Goal: Information Seeking & Learning: Find specific fact

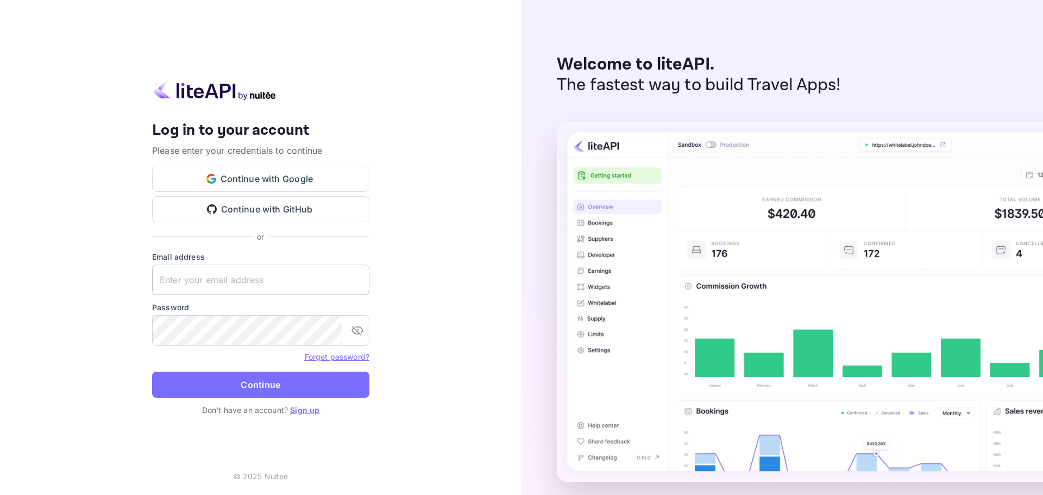
click at [194, 278] on input "text" at bounding box center [260, 279] width 217 height 30
paste input "[EMAIL_ADDRESS][DOMAIN_NAME]"
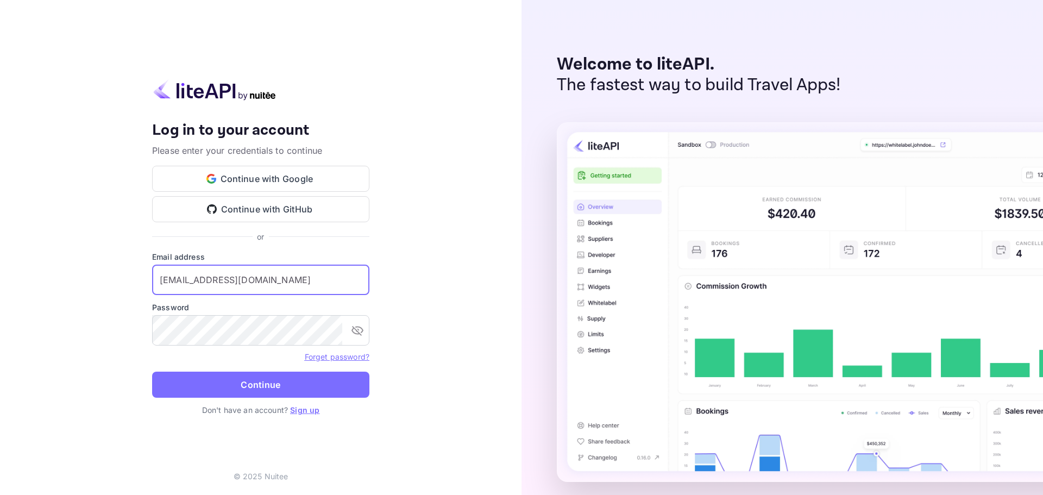
type input "[EMAIL_ADDRESS][DOMAIN_NAME]"
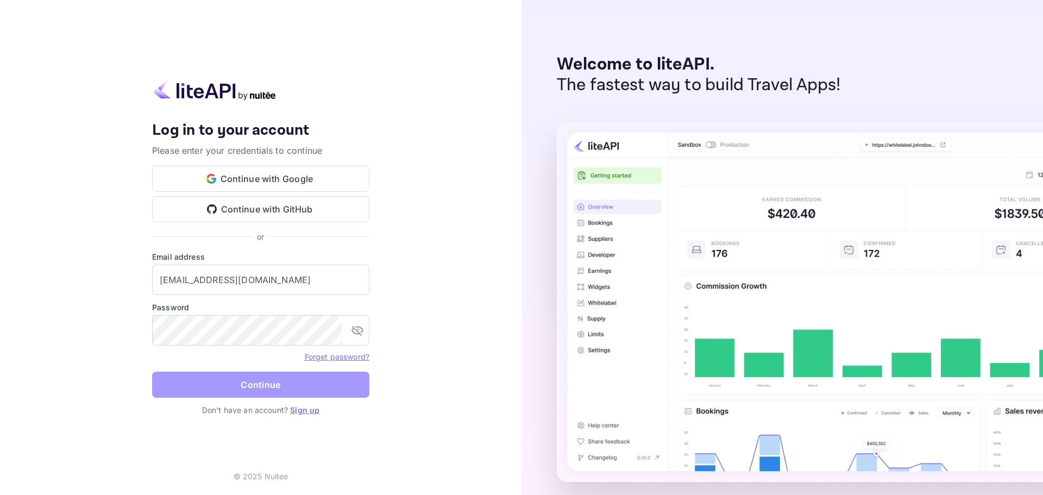
click at [254, 396] on button "Continue" at bounding box center [260, 384] width 217 height 26
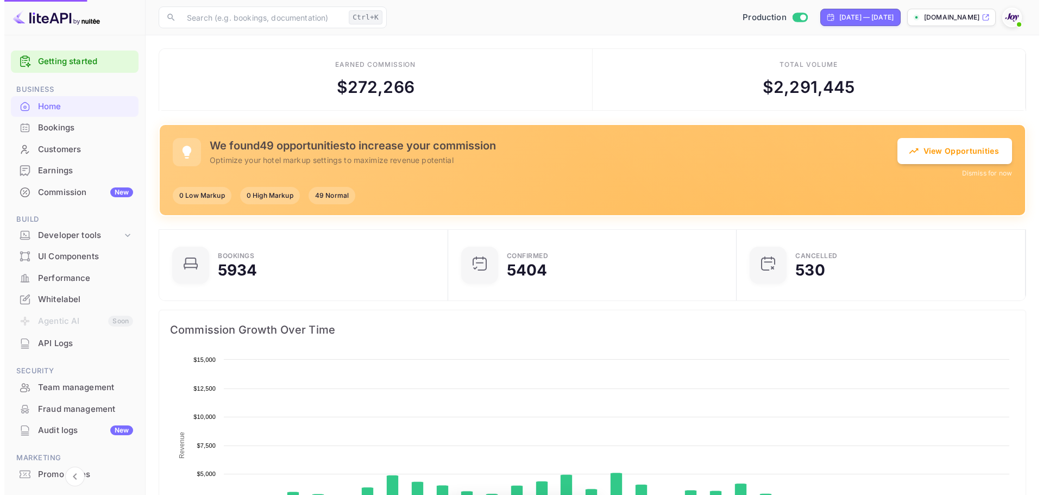
scroll to position [168, 274]
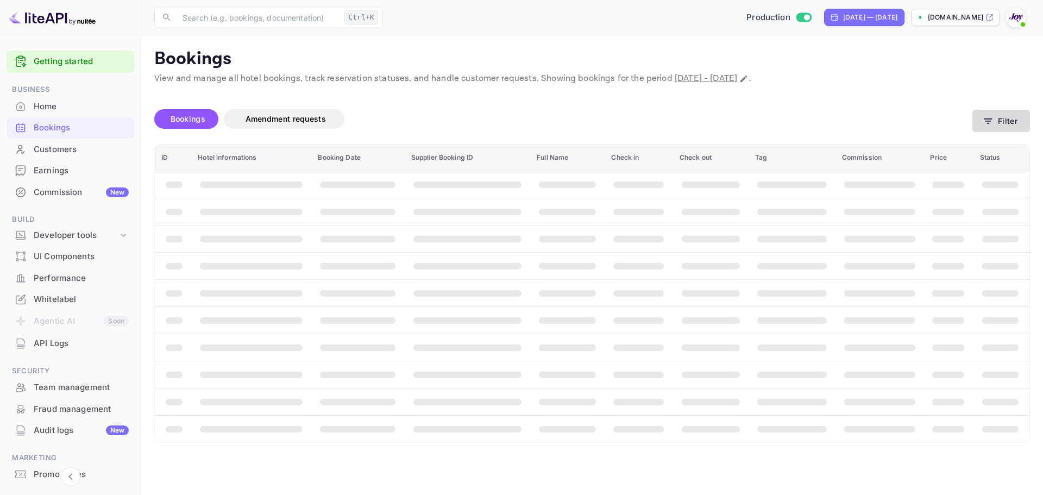
click at [746, 120] on button "Filter" at bounding box center [1001, 121] width 58 height 22
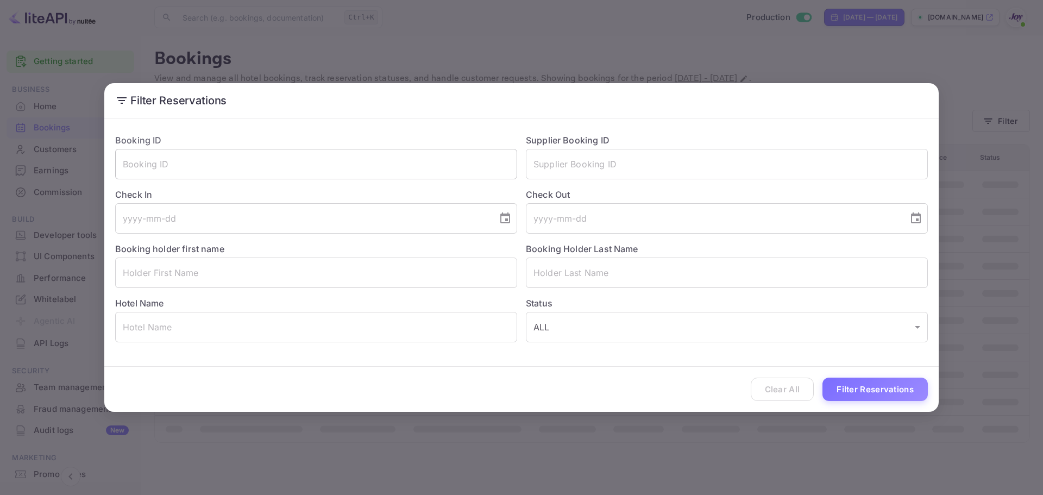
click at [231, 178] on input "text" at bounding box center [316, 164] width 402 height 30
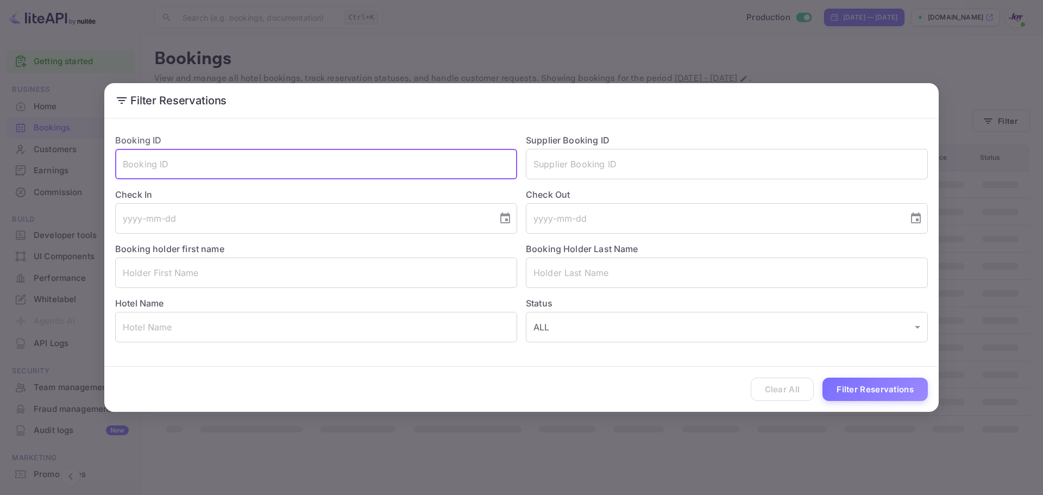
paste input "6965429"
type input "6965429"
click at [582, 164] on input "text" at bounding box center [727, 164] width 402 height 30
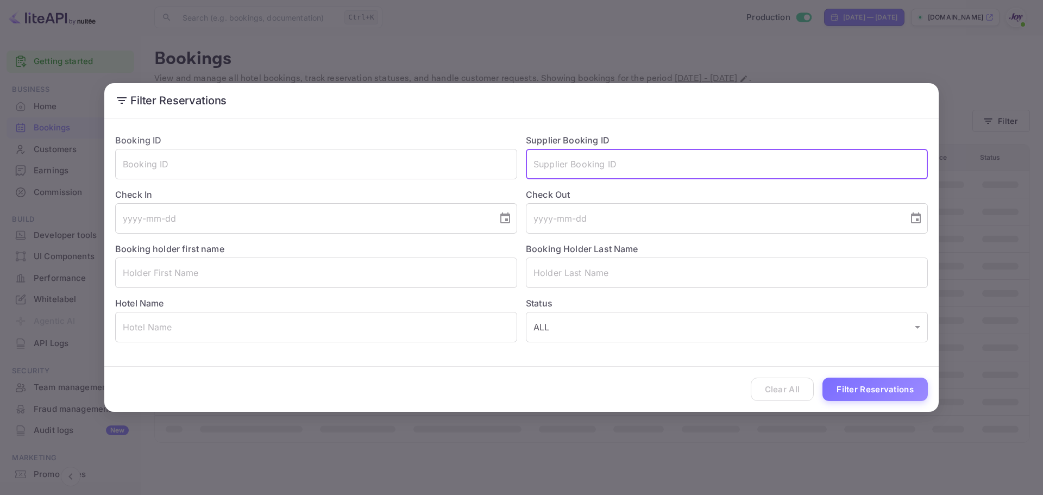
paste input "6965429"
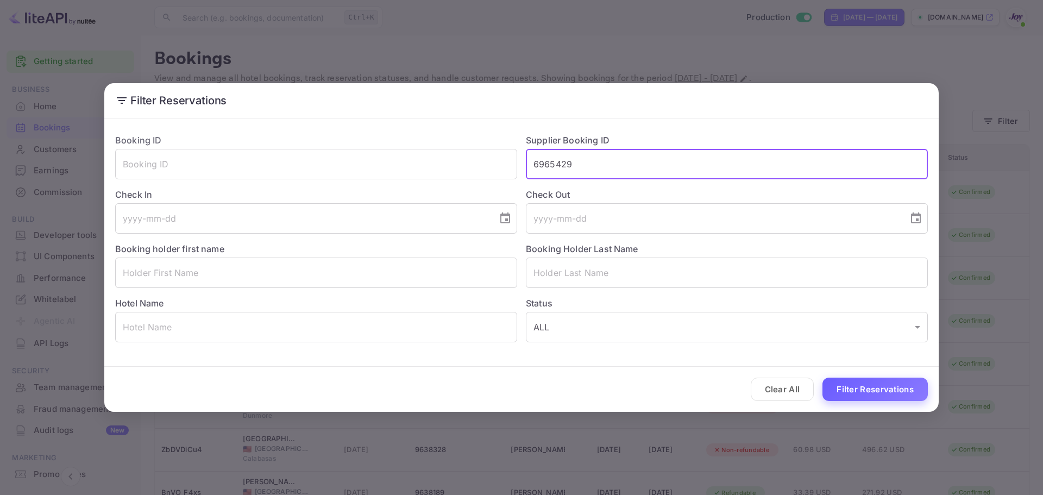
type input "6965429"
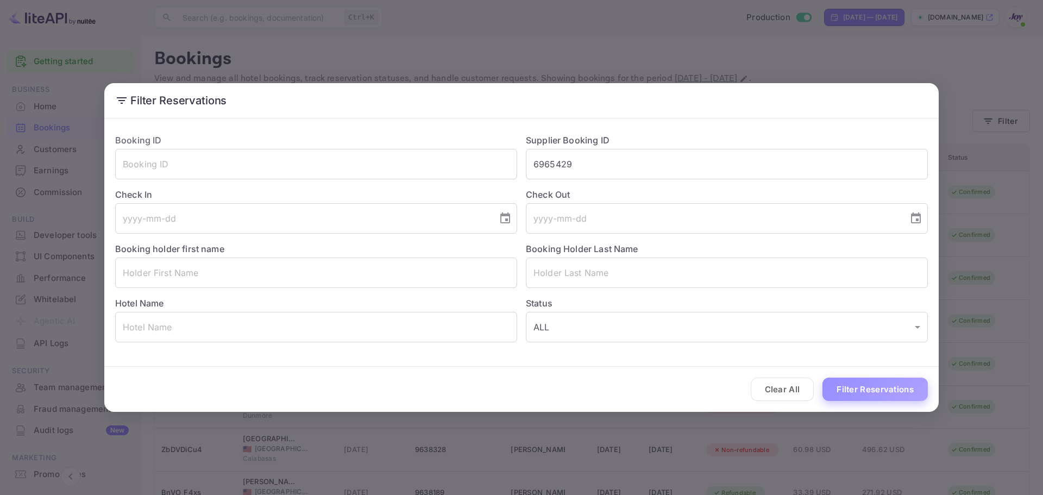
click at [746, 386] on button "Filter Reservations" at bounding box center [874, 388] width 105 height 23
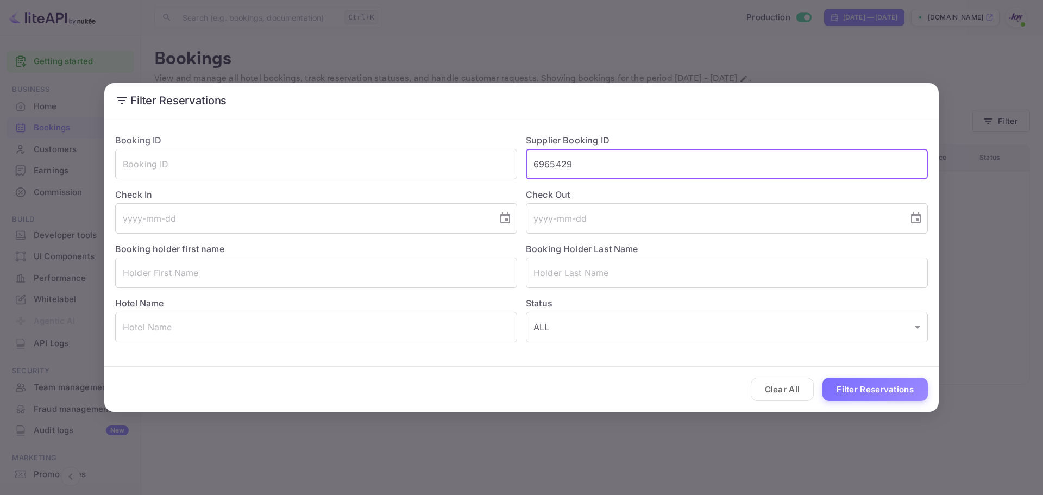
click at [577, 161] on input "6965429" at bounding box center [727, 164] width 402 height 30
click at [313, 408] on div "Clear All Filter Reservations" at bounding box center [521, 389] width 834 height 45
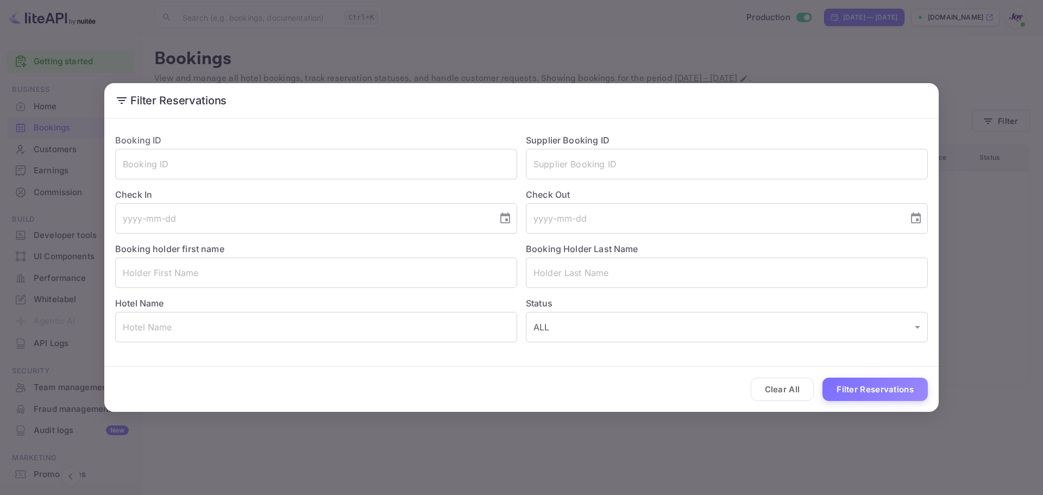
click at [273, 428] on div "Filter Reservations Booking ID ​ Supplier Booking ID ​ Check In ​ Check Out ​ B…" at bounding box center [521, 247] width 1043 height 495
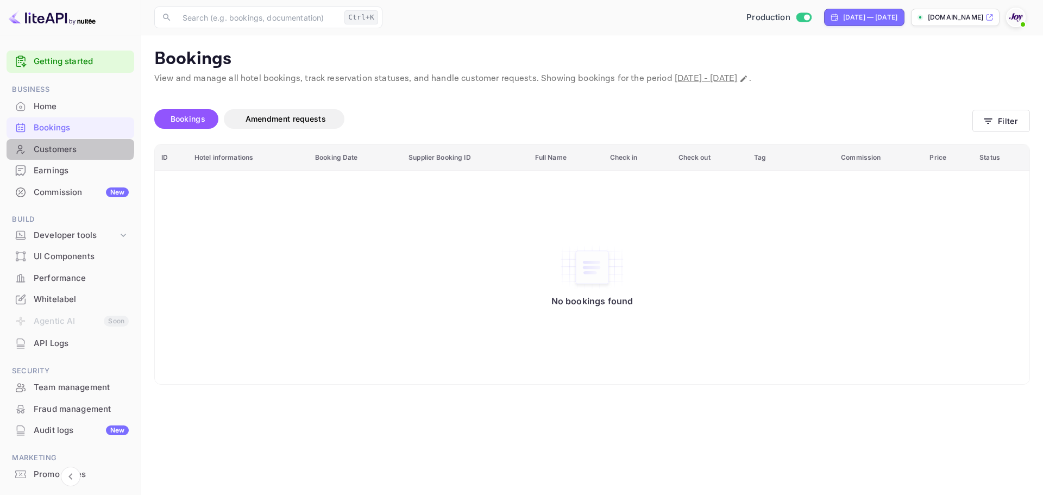
click at [62, 143] on div "Customers" at bounding box center [81, 149] width 95 height 12
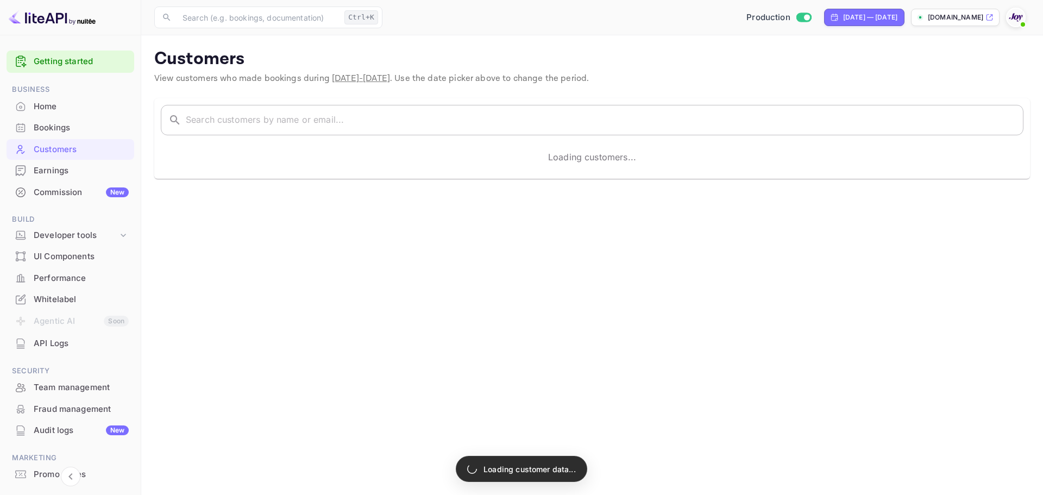
click at [360, 115] on input "text" at bounding box center [604, 120] width 837 height 30
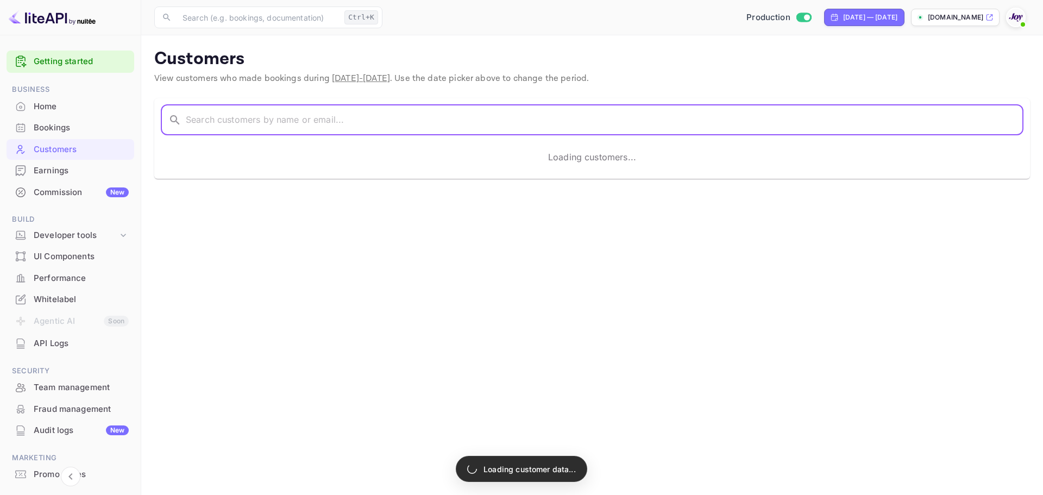
paste input "[PERSON_NAME]"
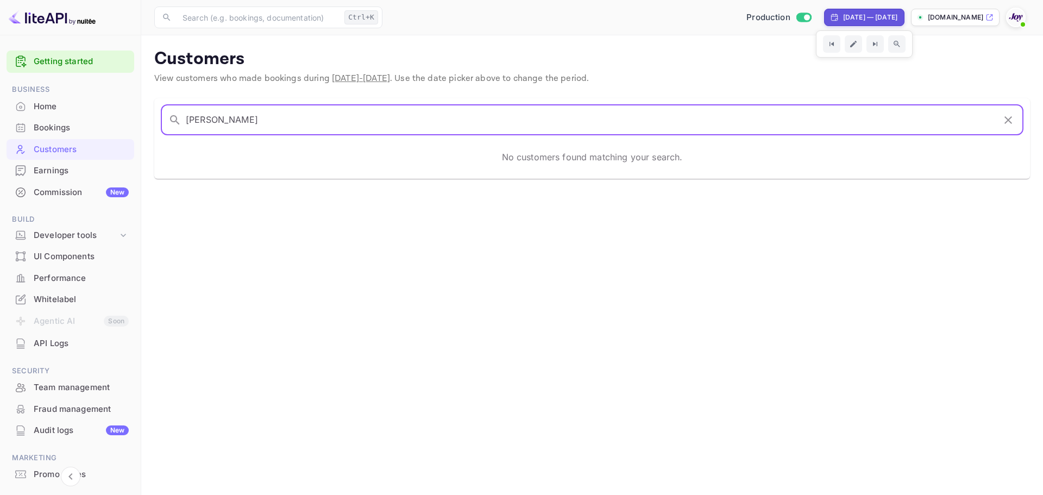
type input "[PERSON_NAME]"
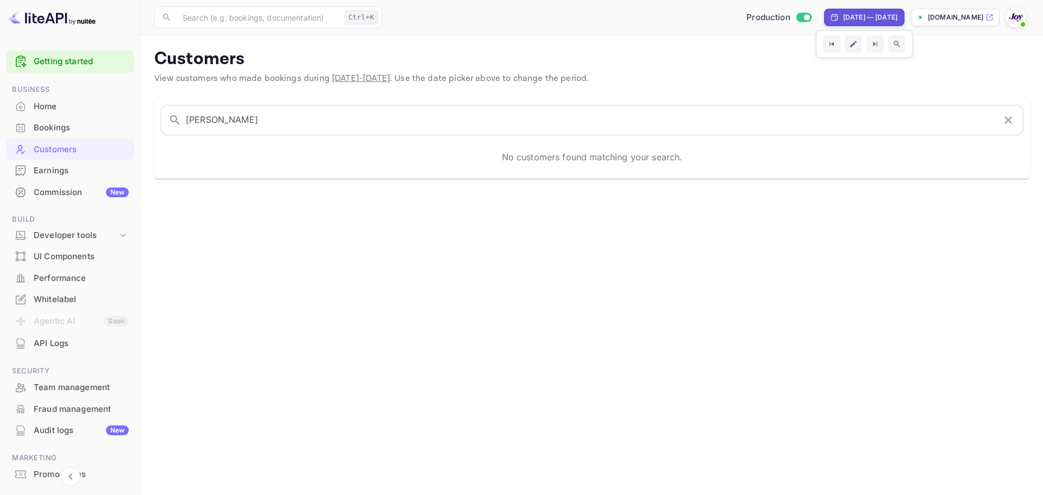
click at [746, 23] on div "[DATE] — [DATE]" at bounding box center [864, 17] width 80 height 17
select select "7"
select select "2025"
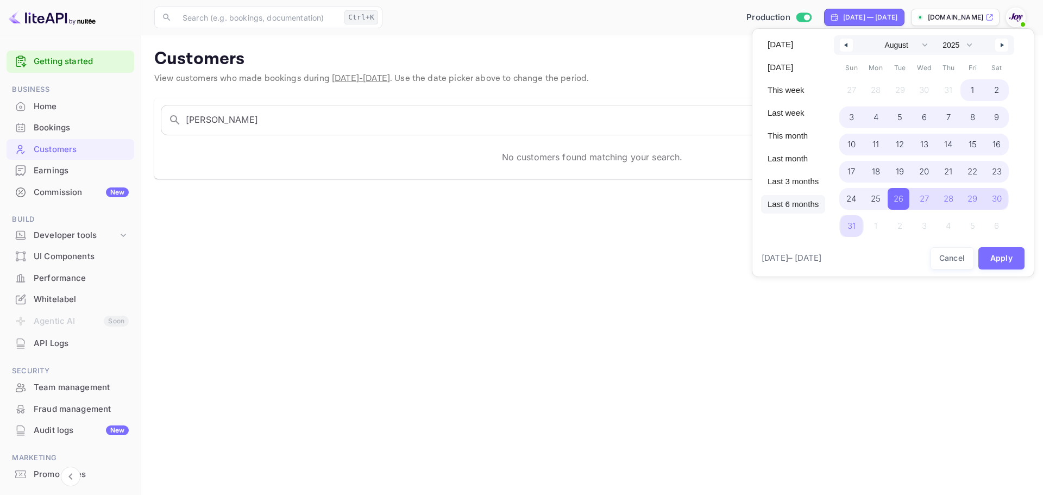
click at [746, 205] on span "Last 6 months" at bounding box center [793, 204] width 64 height 18
select select "2"
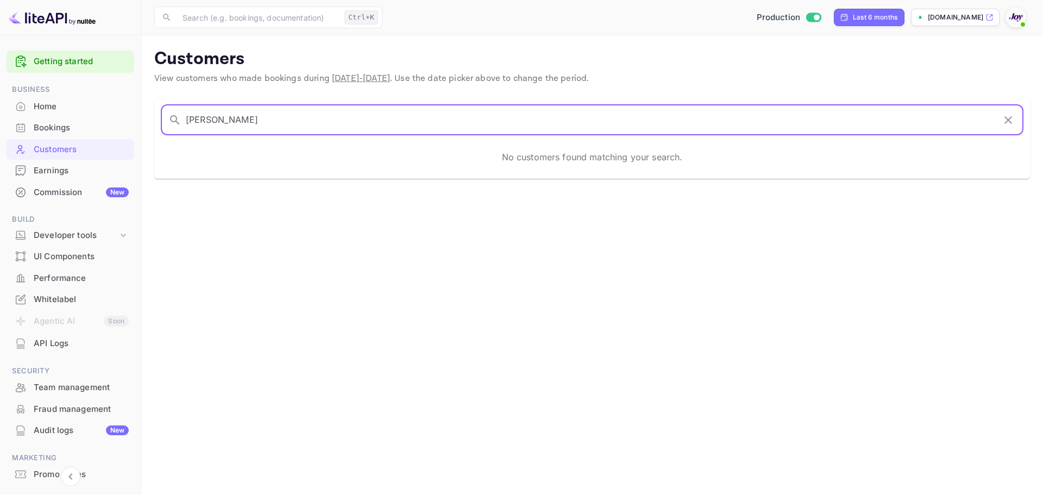
click at [228, 119] on input "[PERSON_NAME]" at bounding box center [590, 120] width 809 height 30
paste input "[PERSON_NAME]"
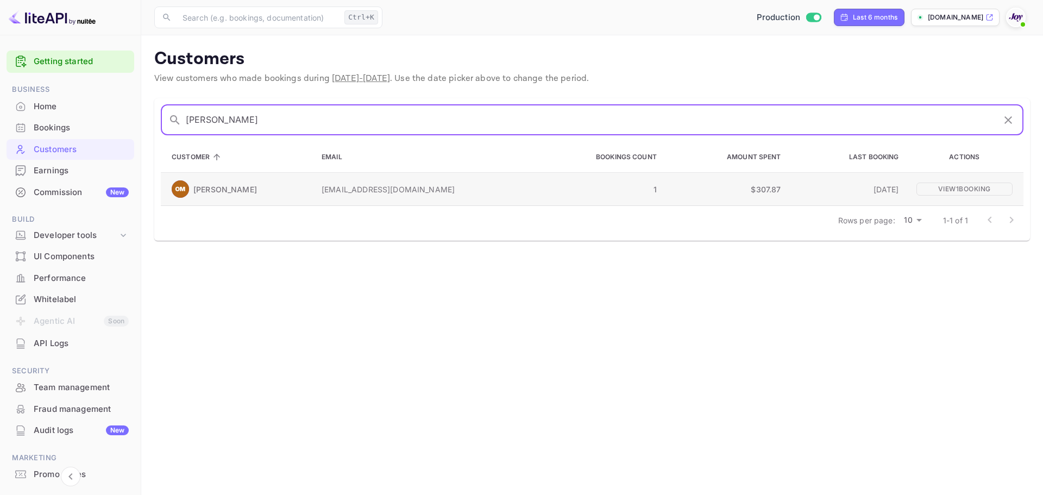
type input "[PERSON_NAME]"
click at [257, 190] on p "[PERSON_NAME]" at bounding box center [225, 189] width 64 height 11
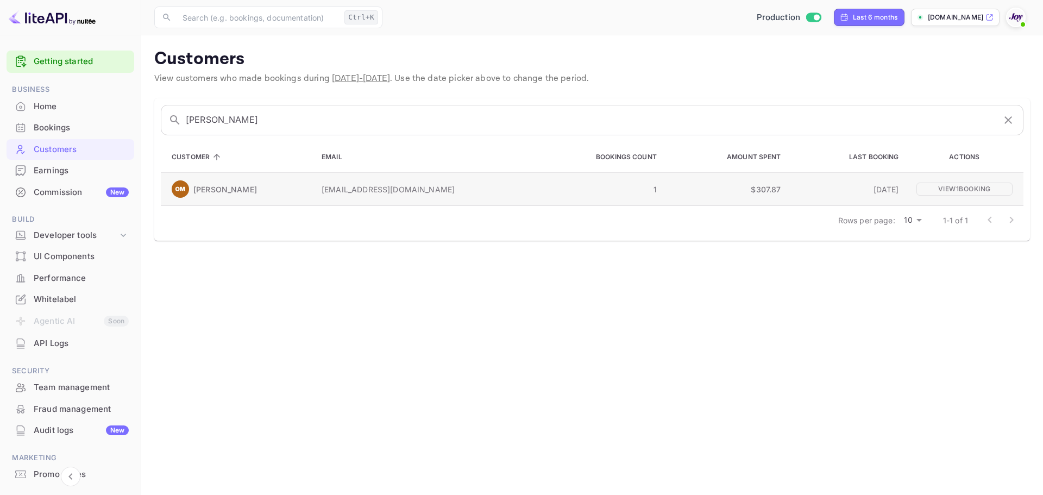
click at [264, 181] on div "[PERSON_NAME]" at bounding box center [238, 188] width 133 height 17
click at [746, 188] on p "View 1 booking" at bounding box center [964, 188] width 96 height 13
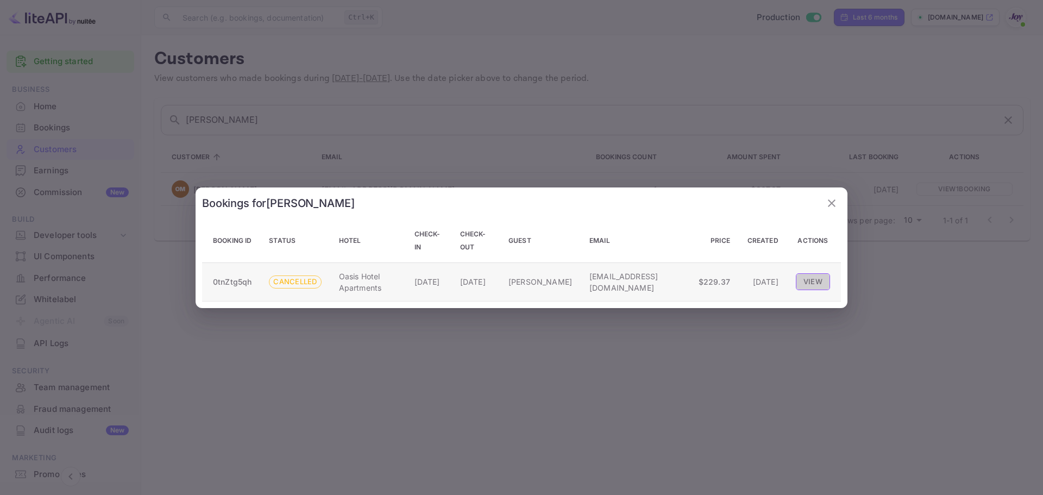
click at [746, 280] on button "View" at bounding box center [813, 281] width 34 height 16
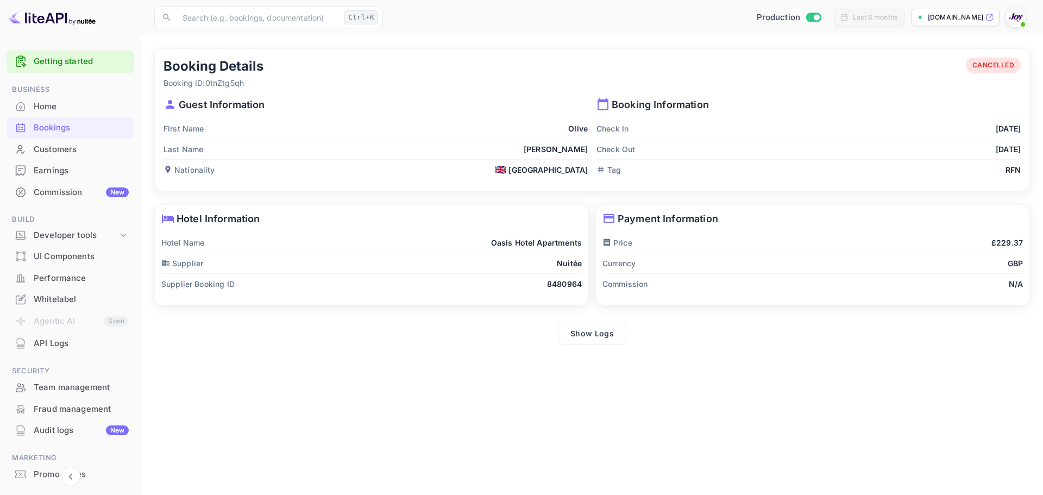
click at [341, 66] on div "Booking Details Booking ID: 0tnZtg5qh CANCELLED" at bounding box center [591, 73] width 857 height 31
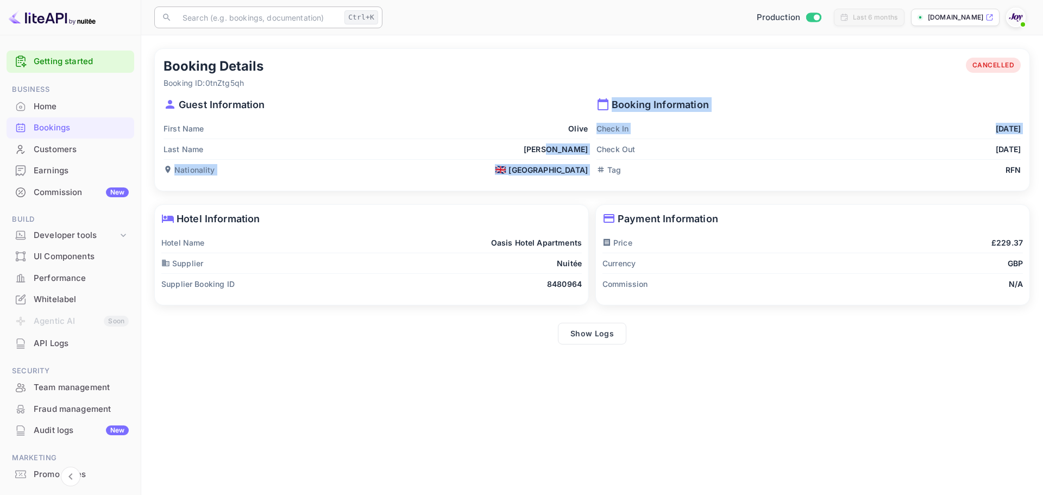
drag, startPoint x: 563, startPoint y: 149, endPoint x: 349, endPoint y: 16, distance: 252.0
click at [587, 145] on p "[PERSON_NAME]" at bounding box center [556, 148] width 64 height 11
copy p "Manyo"
click at [578, 149] on p "[PERSON_NAME]" at bounding box center [556, 148] width 64 height 11
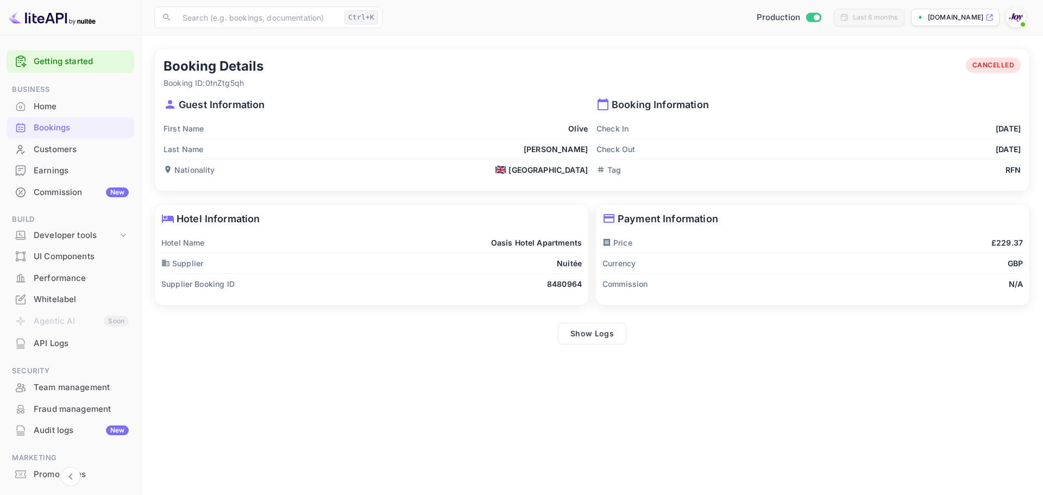
click at [510, 171] on div "Nationality 🇬🇧 [DEMOGRAPHIC_DATA]" at bounding box center [375, 170] width 424 height 20
drag, startPoint x: 540, startPoint y: 149, endPoint x: 586, endPoint y: 148, distance: 46.2
click at [586, 148] on div "Last Name [PERSON_NAME]" at bounding box center [375, 149] width 424 height 21
copy p "[PERSON_NAME]"
click at [58, 107] on div "Home" at bounding box center [81, 106] width 95 height 12
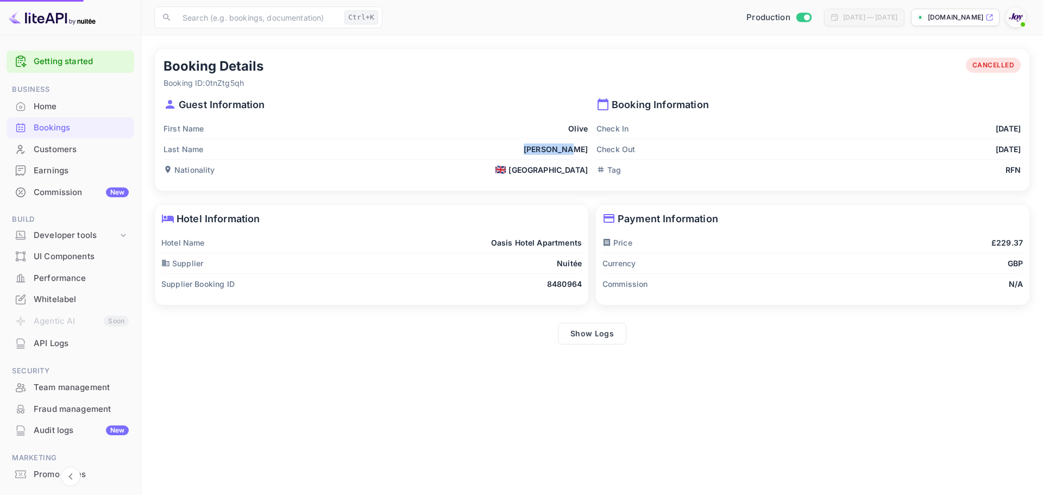
click at [52, 133] on div "Bookings" at bounding box center [81, 128] width 95 height 12
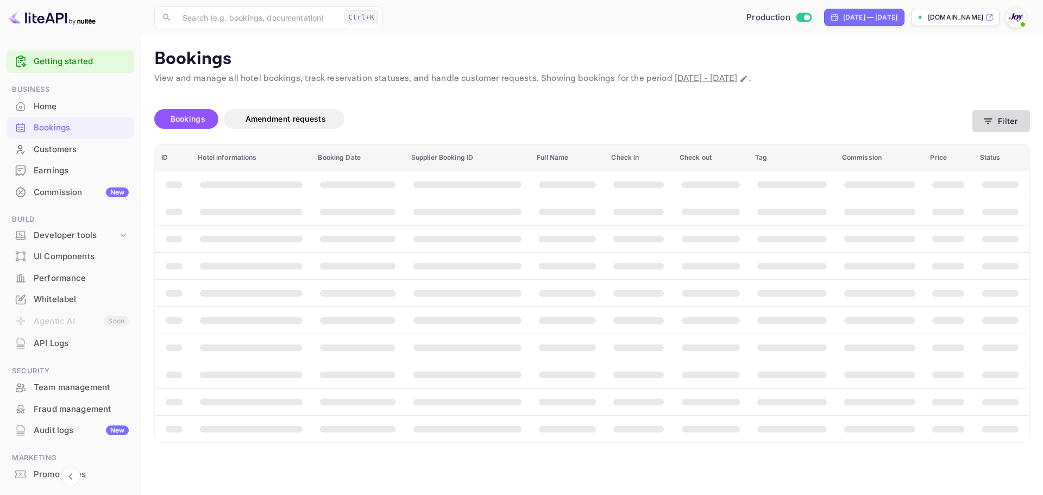
click at [746, 120] on button "Filter" at bounding box center [1001, 121] width 58 height 22
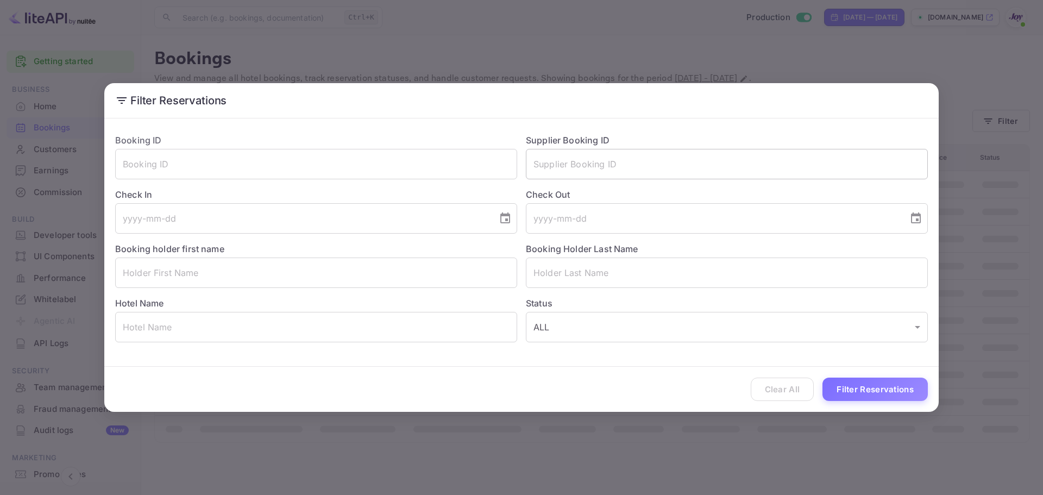
click at [613, 155] on input "text" at bounding box center [727, 164] width 402 height 30
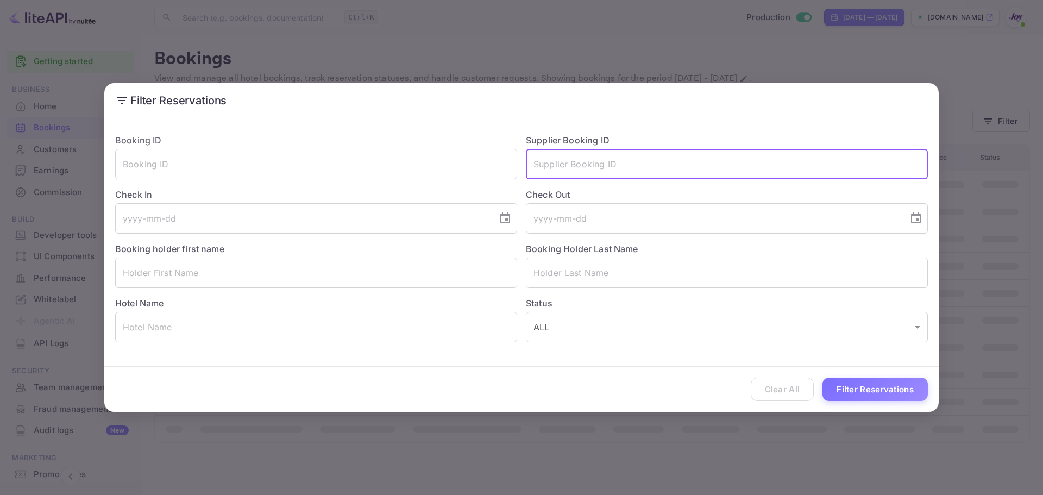
paste input "8480964"
type input "8480964"
click at [746, 389] on button "Filter Reservations" at bounding box center [874, 388] width 105 height 23
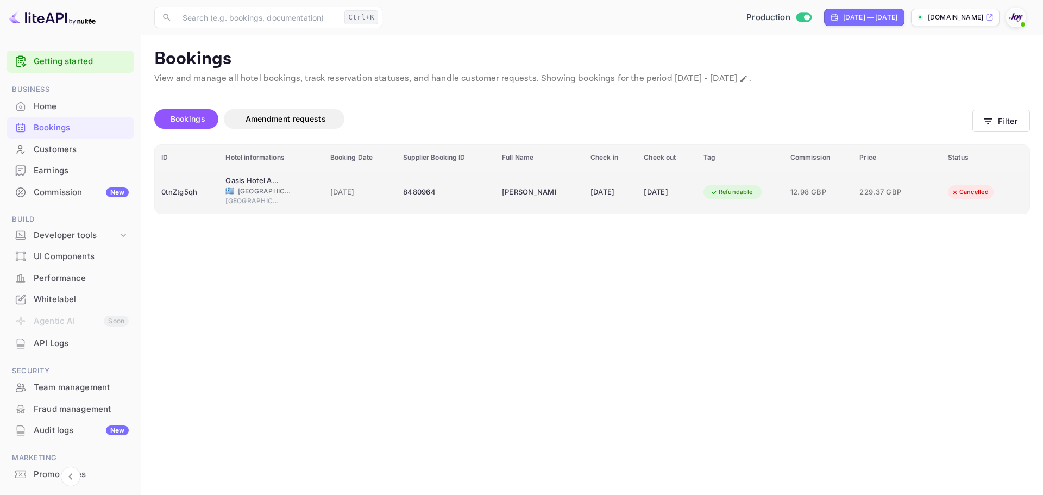
click at [541, 192] on td "[PERSON_NAME]" at bounding box center [539, 192] width 89 height 43
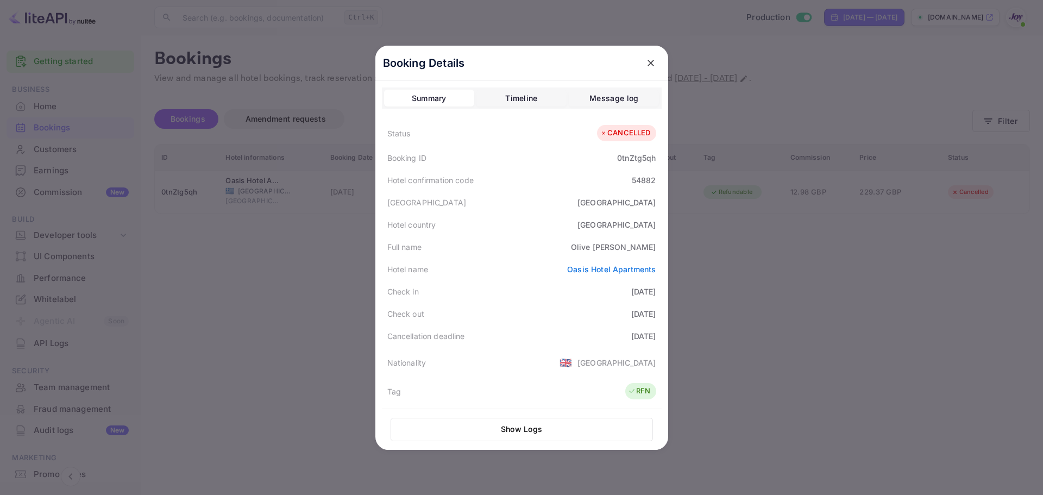
click at [512, 98] on div "Timeline" at bounding box center [521, 98] width 32 height 13
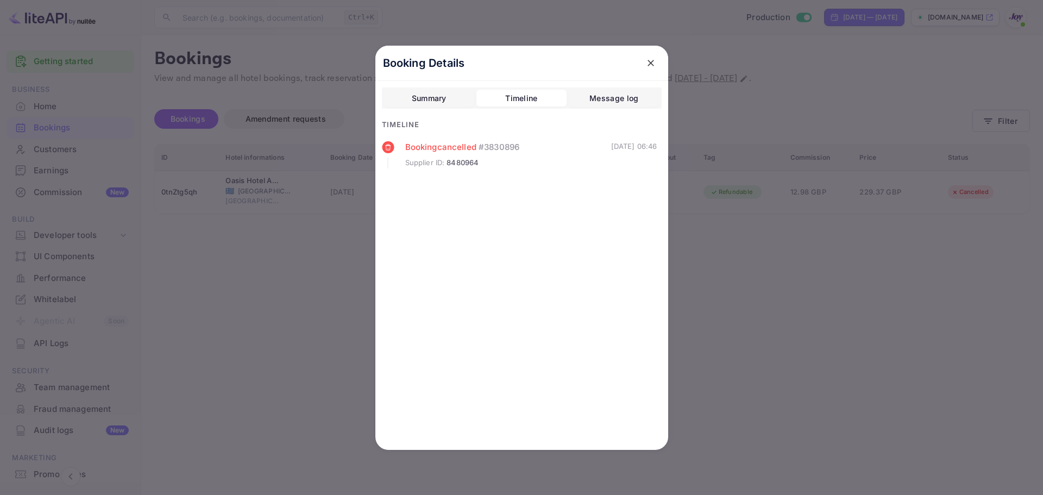
click at [424, 96] on div "Summary" at bounding box center [429, 98] width 35 height 13
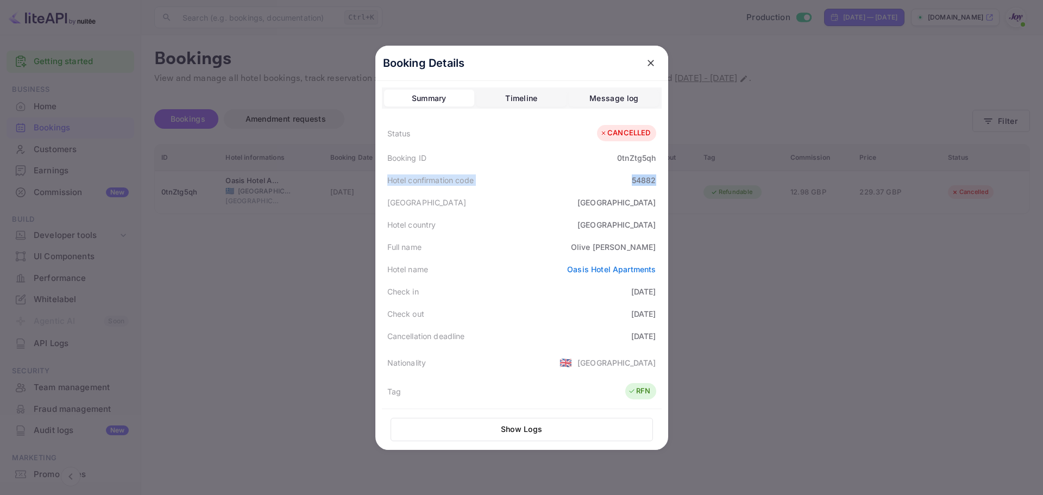
drag, startPoint x: 380, startPoint y: 178, endPoint x: 662, endPoint y: 186, distance: 282.0
click at [667, 184] on div "Booking Details Summary Timeline Message log Status CANCELLED Booking ID 0tnZtg…" at bounding box center [521, 248] width 293 height 404
copy div "Hotel confirmation code 54882"
drag, startPoint x: 401, startPoint y: 243, endPoint x: 442, endPoint y: 280, distance: 54.9
click at [673, 253] on div "Booking Details Summary Timeline Message log Status CANCELLED Booking ID 0tnZtg…" at bounding box center [521, 247] width 327 height 495
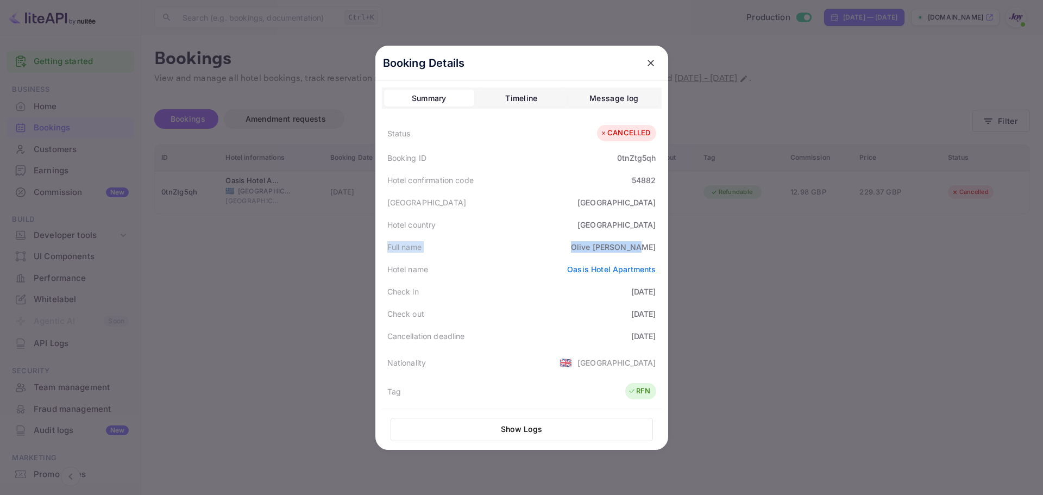
copy div "Full name [PERSON_NAME]"
drag, startPoint x: 383, startPoint y: 292, endPoint x: 653, endPoint y: 320, distance: 271.9
click at [653, 320] on div "Status CANCELLED Booking ID 0tnZtg5qh Hotel confirmation code 54882 [GEOGRAPHIC…" at bounding box center [522, 395] width 280 height 552
copy div "Check in [DATE] Check out [DATE]"
click at [746, 235] on div at bounding box center [521, 247] width 1043 height 495
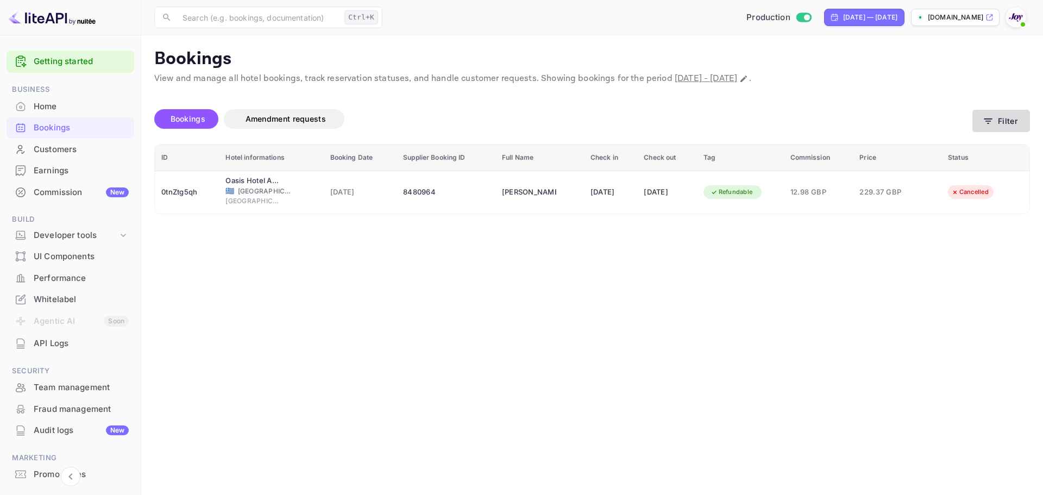
click at [746, 119] on button "Filter" at bounding box center [1001, 121] width 58 height 22
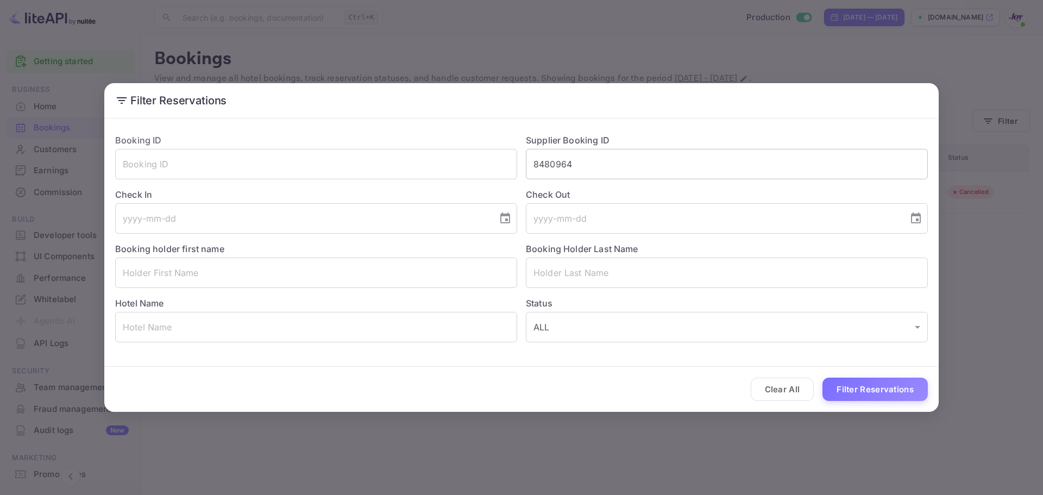
click at [564, 165] on input "8480964" at bounding box center [727, 164] width 402 height 30
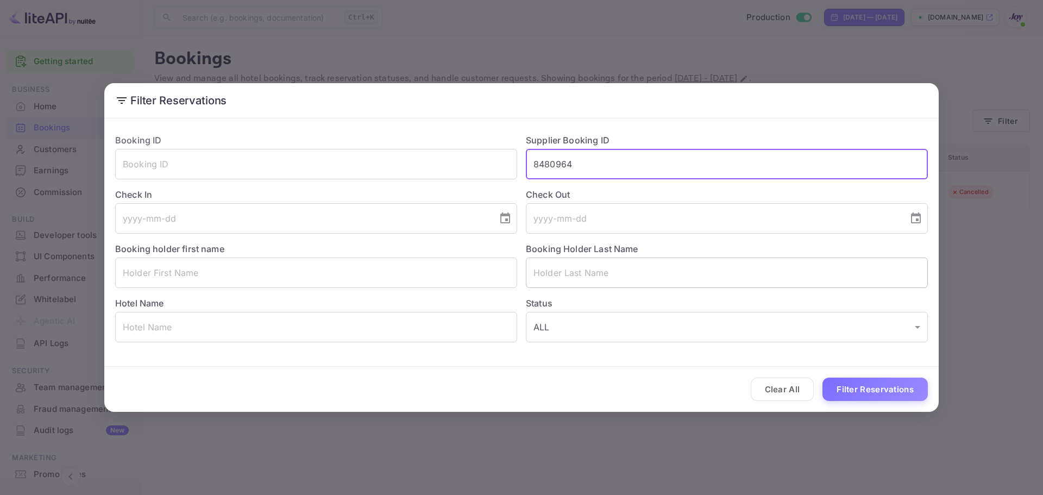
paste input "9435396"
type input "9435396"
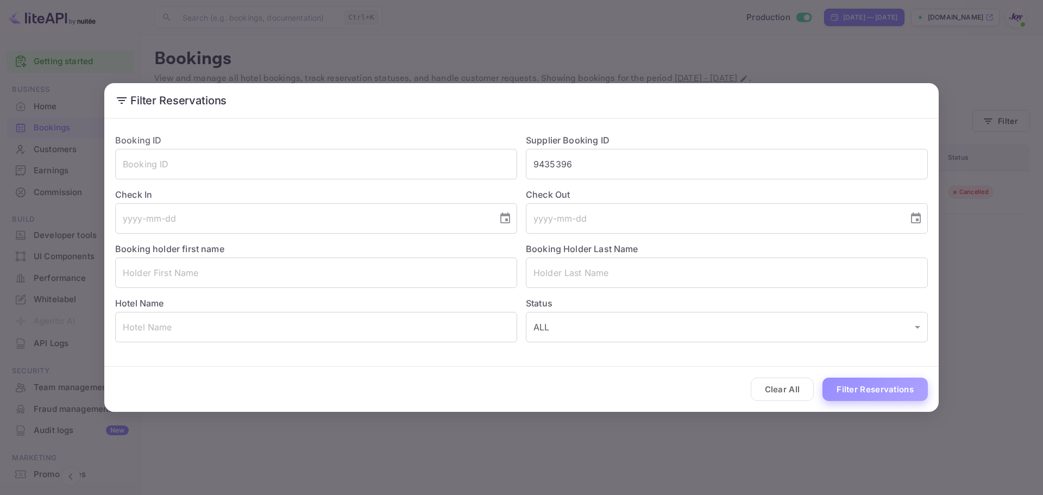
click at [746, 399] on button "Filter Reservations" at bounding box center [874, 388] width 105 height 23
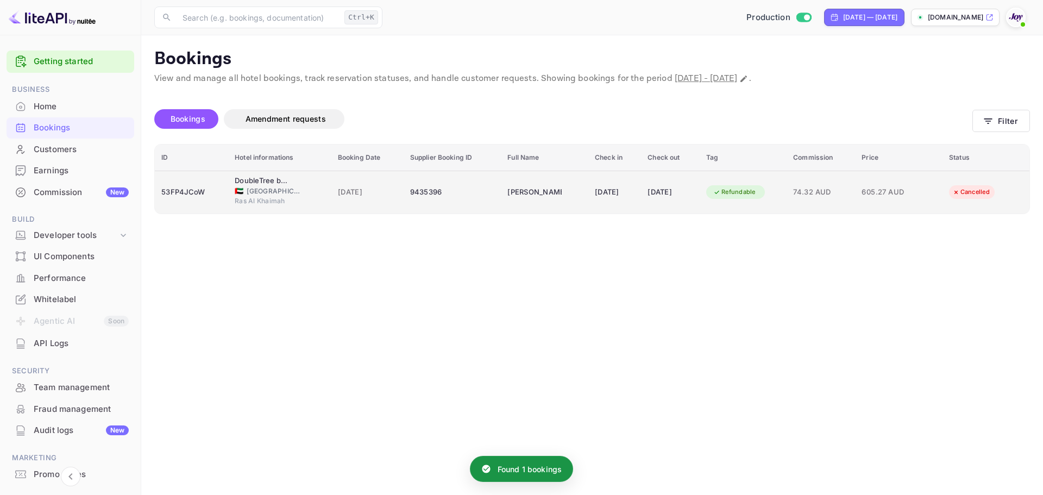
click at [605, 191] on div "[DATE]" at bounding box center [615, 192] width 40 height 17
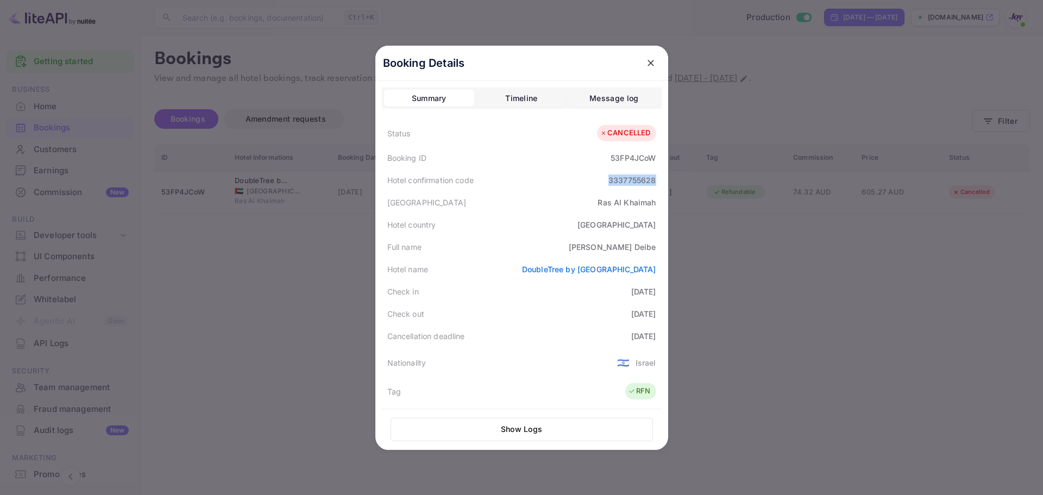
drag, startPoint x: 603, startPoint y: 182, endPoint x: 663, endPoint y: 175, distance: 60.1
click at [663, 175] on div "Booking Details Summary Timeline Message log Status CANCELLED Booking ID 53FP4J…" at bounding box center [521, 248] width 293 height 404
copy div "3337755628"
drag, startPoint x: 602, startPoint y: 245, endPoint x: 661, endPoint y: 250, distance: 59.4
click at [661, 250] on div "Booking Details Summary Timeline Message log Status CANCELLED Booking ID 53FP4J…" at bounding box center [521, 248] width 293 height 404
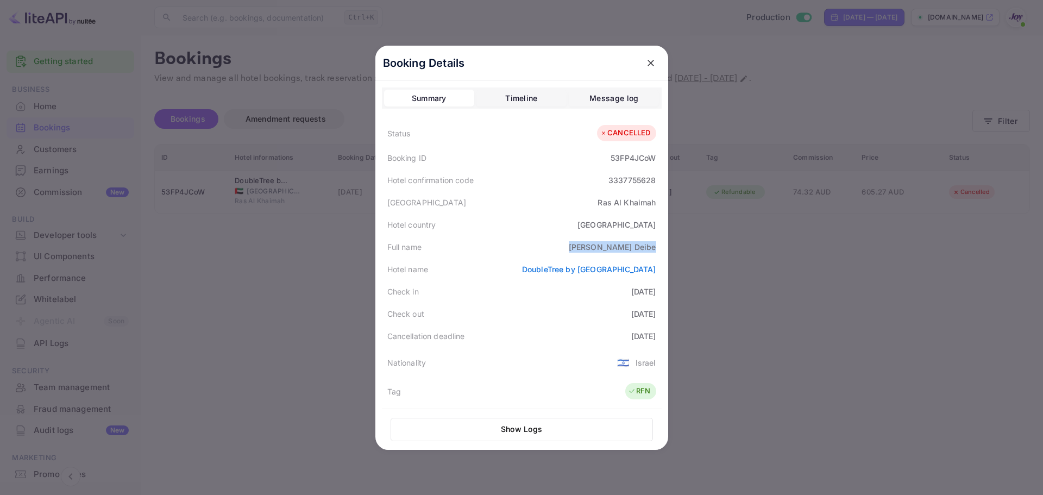
copy div "[PERSON_NAME]"
drag, startPoint x: 602, startPoint y: 291, endPoint x: 657, endPoint y: 310, distance: 57.5
click at [657, 310] on div "Status CANCELLED Booking ID 53FP4JCoW Hotel confirmation code 3337755628 [GEOGR…" at bounding box center [522, 395] width 280 height 552
copy div "[DATE] Check out [DATE]"
drag, startPoint x: 384, startPoint y: 292, endPoint x: 658, endPoint y: 319, distance: 275.6
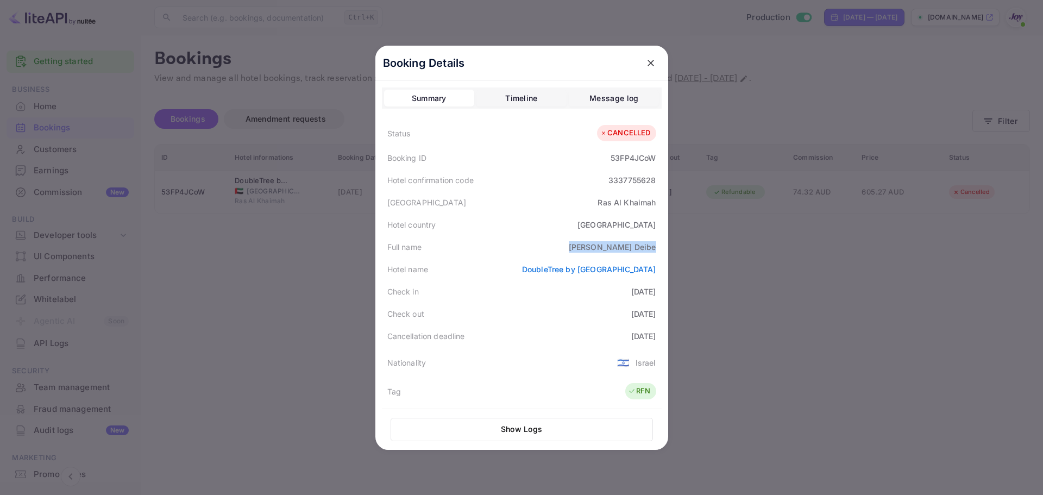
click at [658, 319] on div "Booking Details Summary Timeline Message log Status CANCELLED Booking ID 53FP4J…" at bounding box center [521, 248] width 293 height 404
copy div "Check in [DATE] Check out [DATE]"
